Goal: Subscribe to service/newsletter

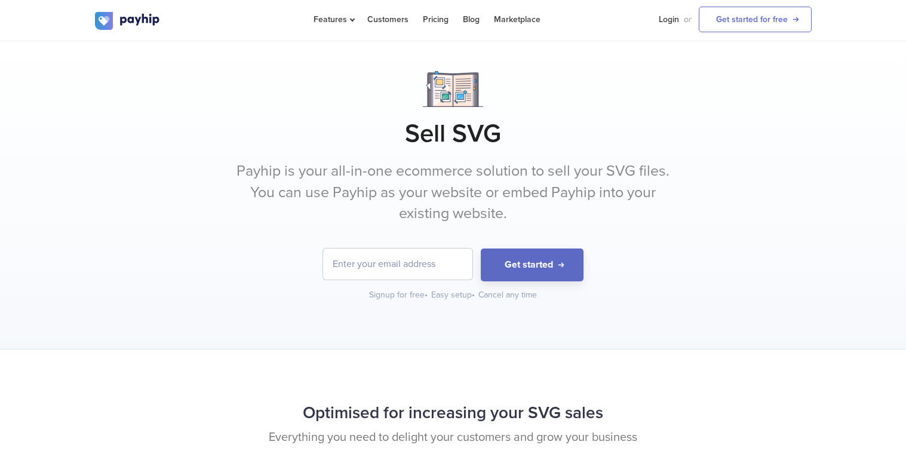
click at [370, 265] on input "email" at bounding box center [397, 263] width 149 height 31
type input "cortnie.gleghorn.95@gmail.com"
click at [553, 271] on button "Get started" at bounding box center [532, 264] width 103 height 33
